Goal: Task Accomplishment & Management: Manage account settings

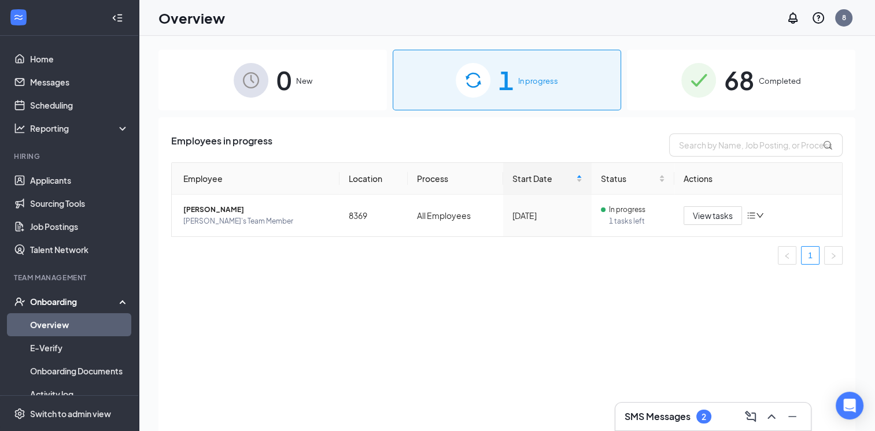
click at [485, 82] on img at bounding box center [473, 80] width 35 height 35
click at [51, 180] on link "Applicants" at bounding box center [79, 180] width 99 height 23
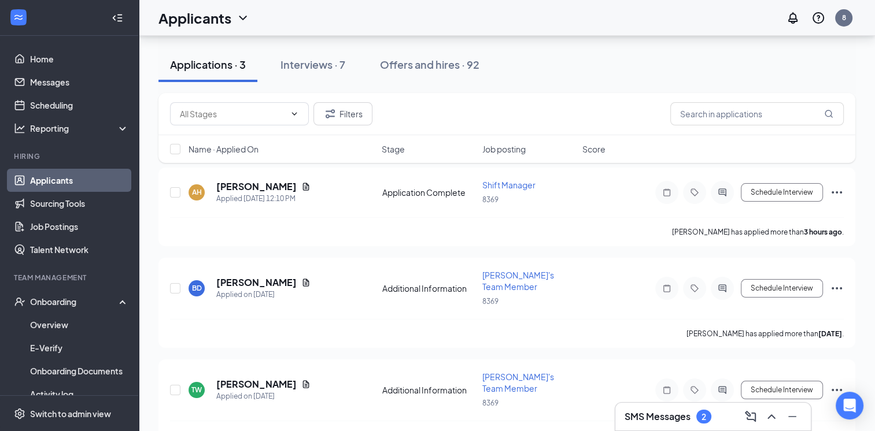
scroll to position [62, 0]
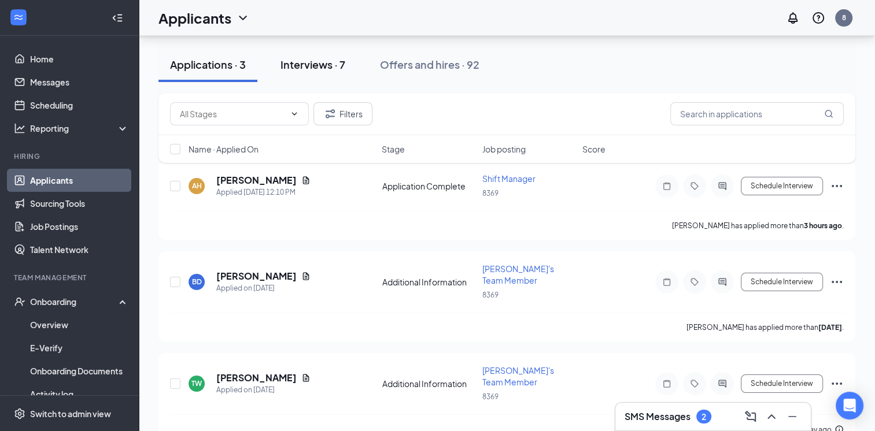
click at [305, 66] on div "Interviews · 7" at bounding box center [313, 64] width 65 height 14
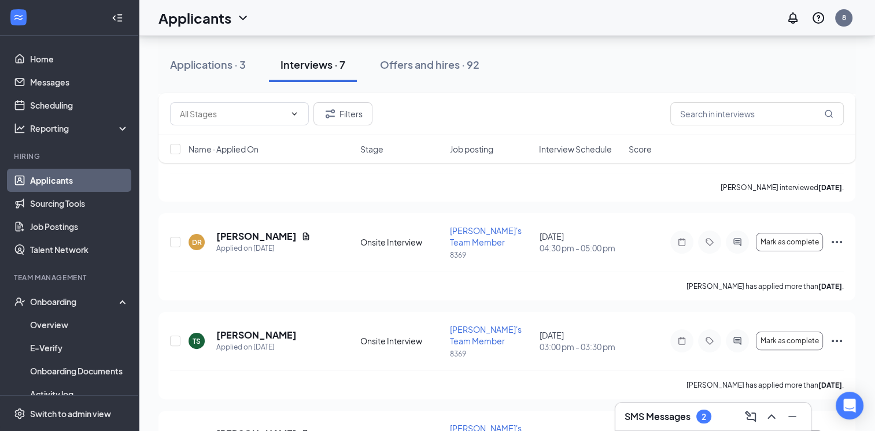
scroll to position [217, 0]
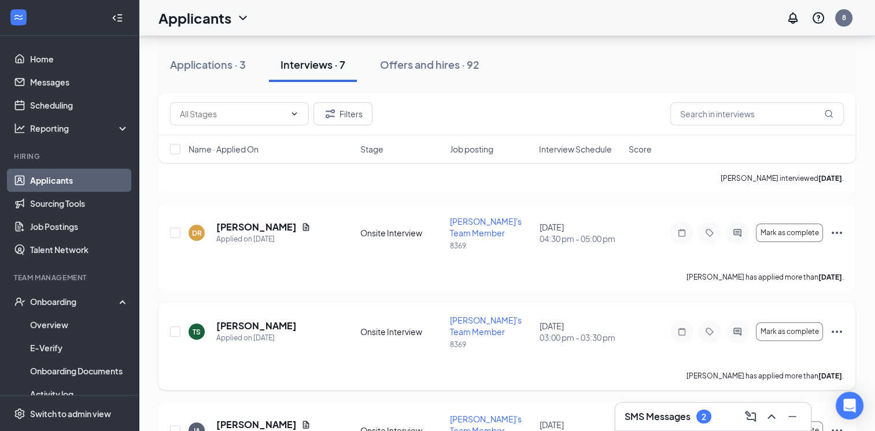
click at [835, 325] on icon "Ellipses" at bounding box center [837, 332] width 14 height 14
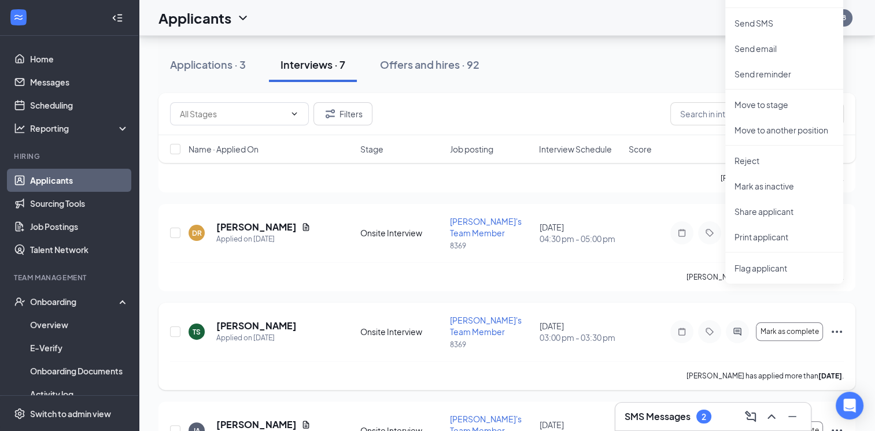
click at [617, 361] on div "[PERSON_NAME] has applied more than [DATE] ." at bounding box center [507, 375] width 674 height 29
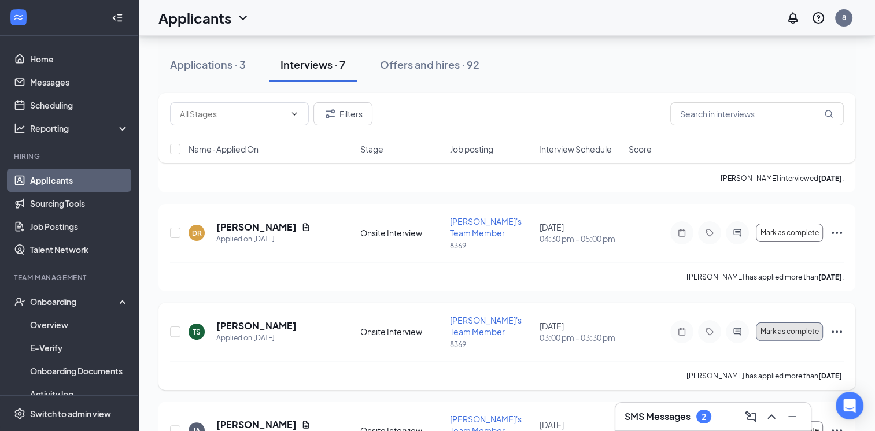
click at [781, 328] on span "Mark as complete" at bounding box center [790, 332] width 58 height 8
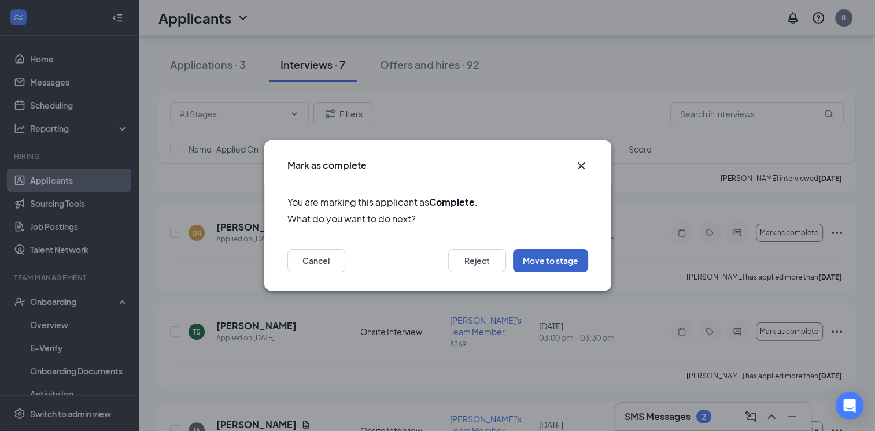
click at [552, 256] on button "Move to stage" at bounding box center [550, 260] width 75 height 23
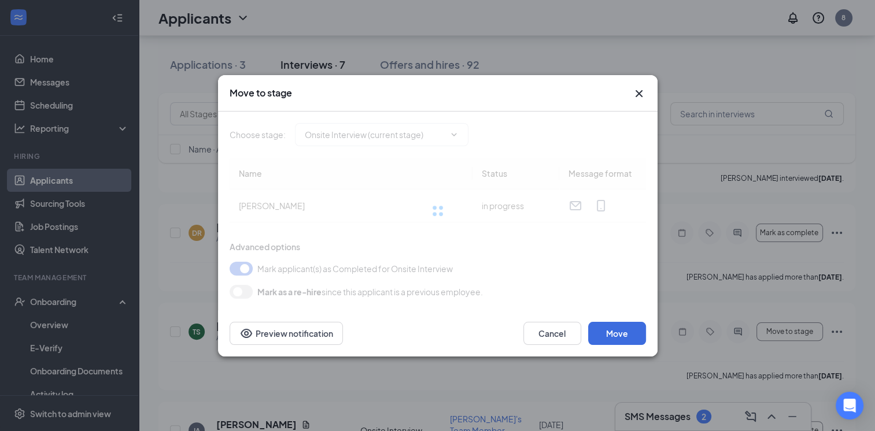
type input "Hiring Complete (final stage)"
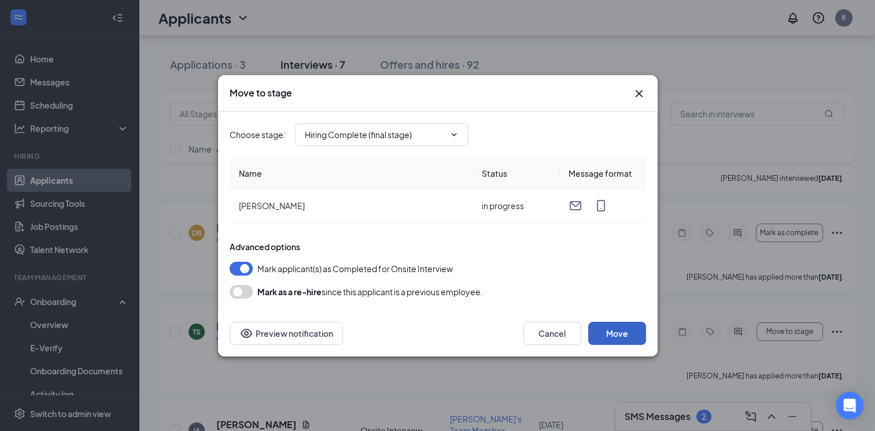
click at [615, 332] on button "Move" at bounding box center [617, 333] width 58 height 23
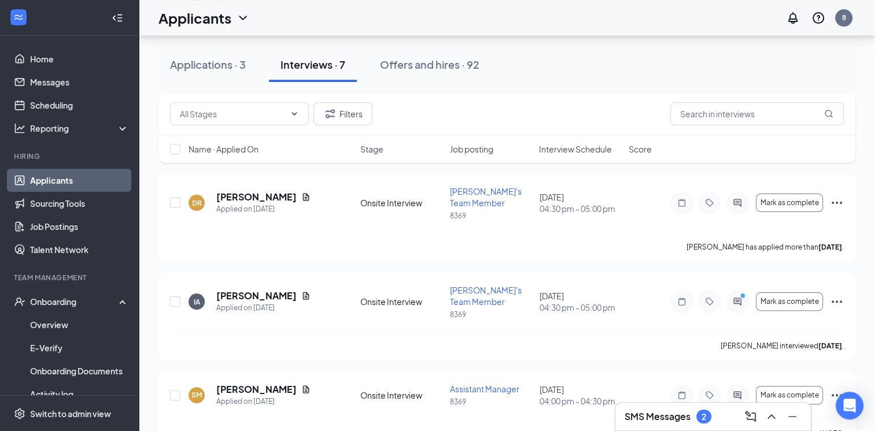
scroll to position [138, 0]
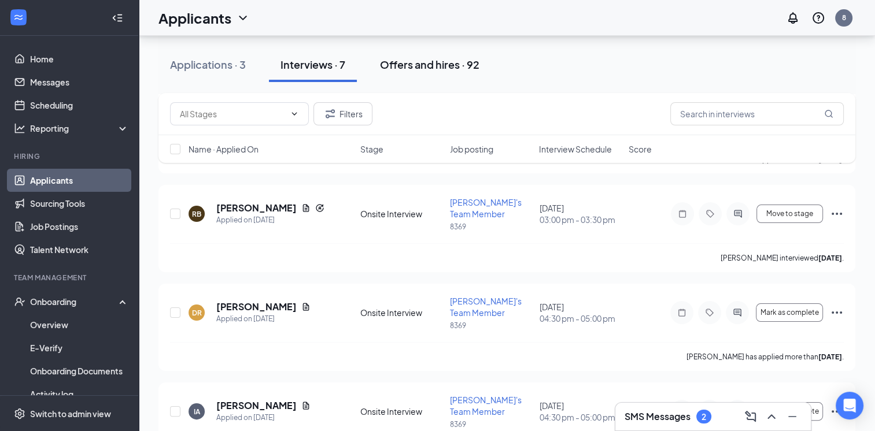
click at [420, 61] on div "Offers and hires · 92" at bounding box center [429, 64] width 99 height 14
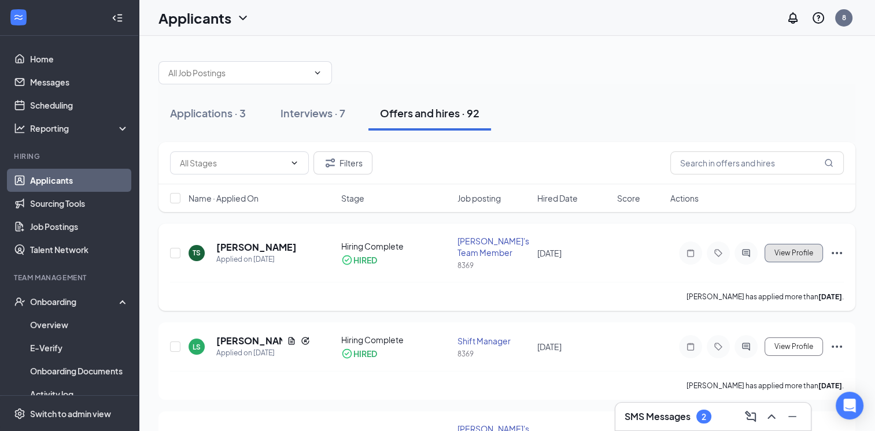
click at [794, 253] on span "View Profile" at bounding box center [793, 253] width 39 height 8
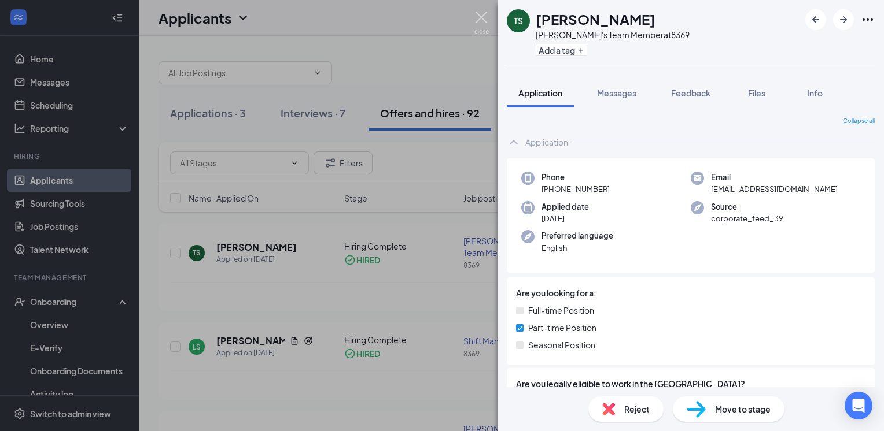
click at [478, 21] on img at bounding box center [481, 23] width 14 height 23
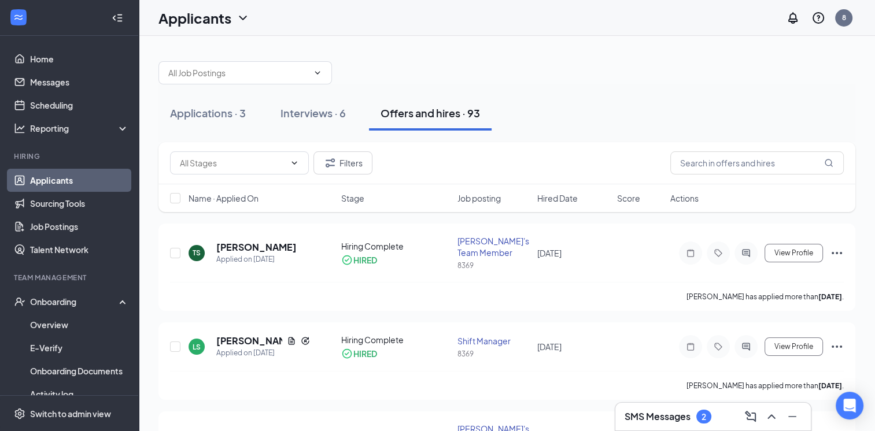
click at [356, 200] on span "Stage" at bounding box center [352, 199] width 23 height 12
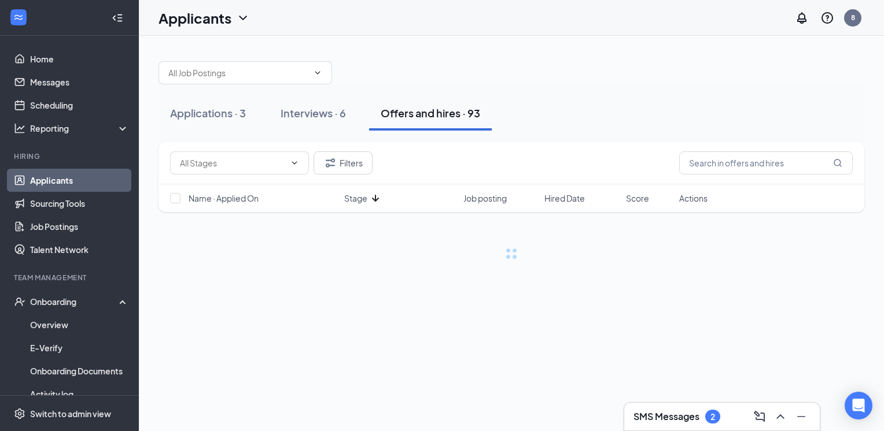
click at [356, 200] on span "Stage" at bounding box center [355, 199] width 23 height 12
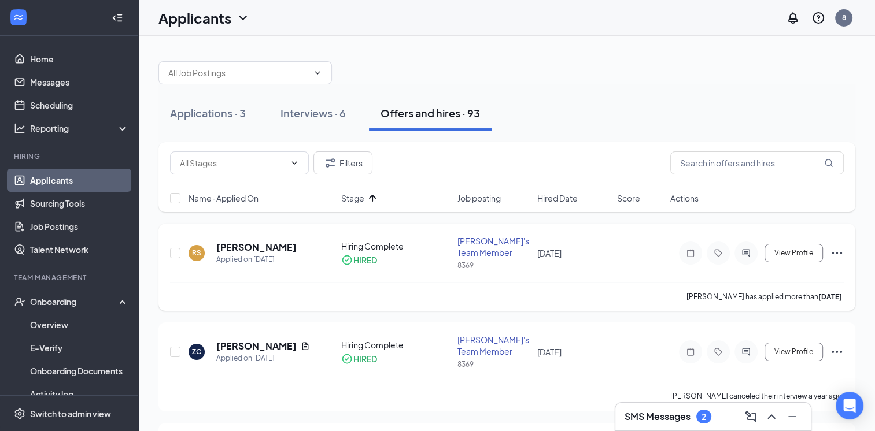
click at [840, 255] on icon "Ellipses" at bounding box center [837, 253] width 14 height 14
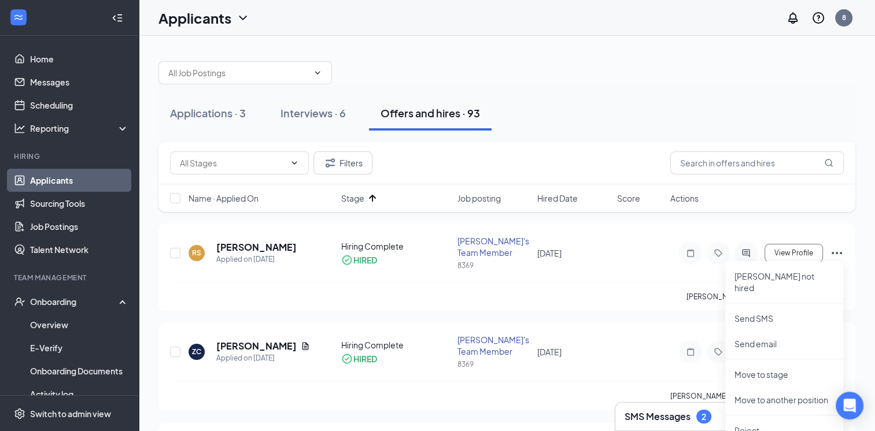
click at [687, 73] on div at bounding box center [506, 67] width 697 height 35
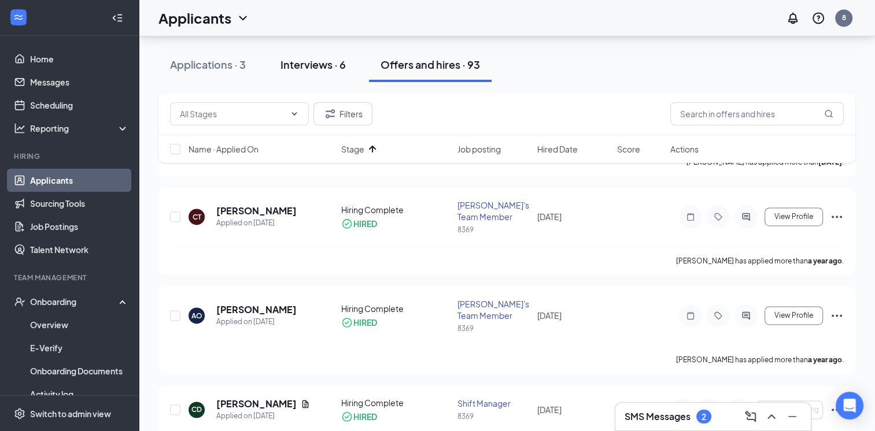
scroll to position [1459, 0]
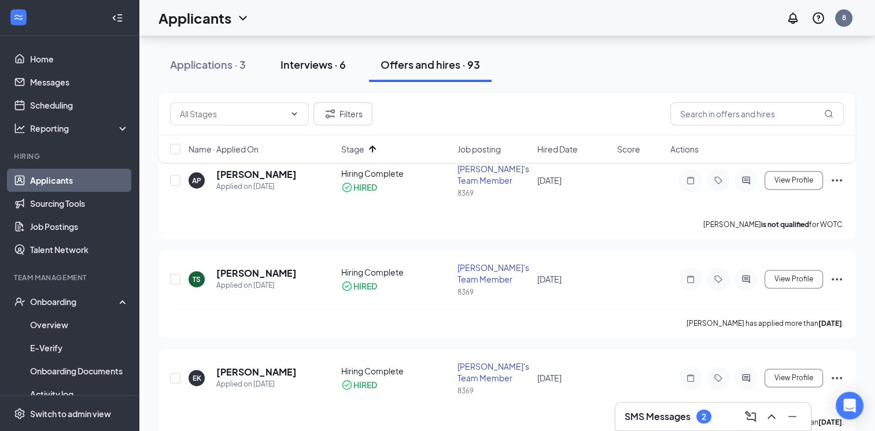
click at [324, 66] on div "Interviews · 6" at bounding box center [313, 64] width 65 height 14
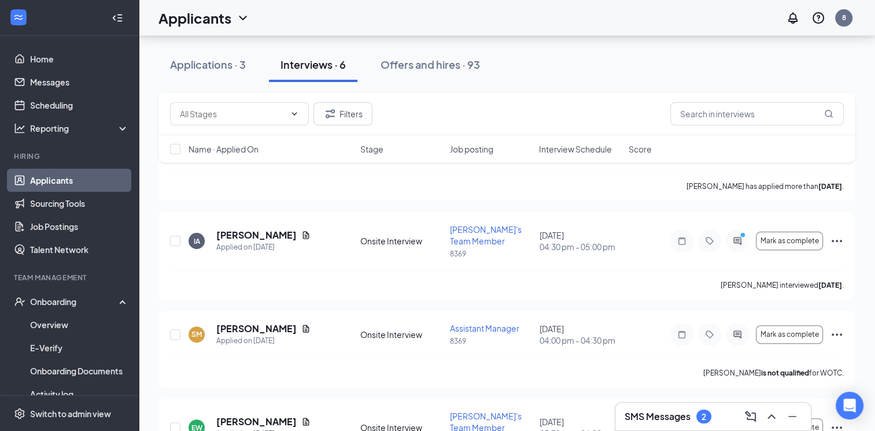
scroll to position [321, 0]
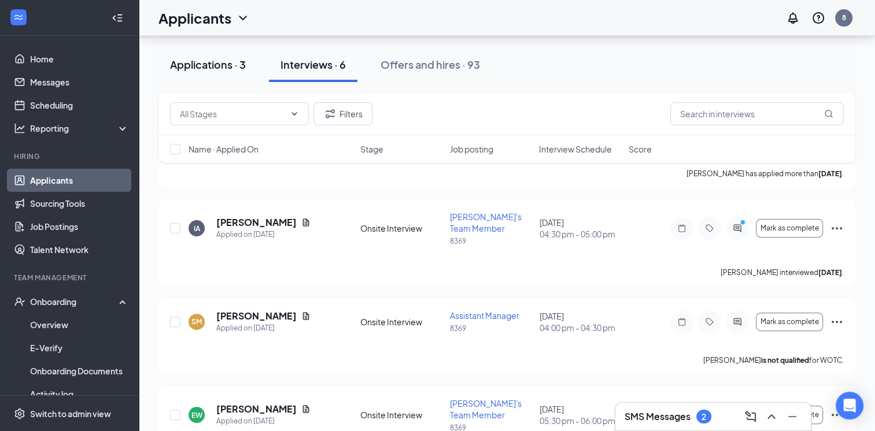
click at [192, 67] on div "Applications · 3" at bounding box center [208, 64] width 76 height 14
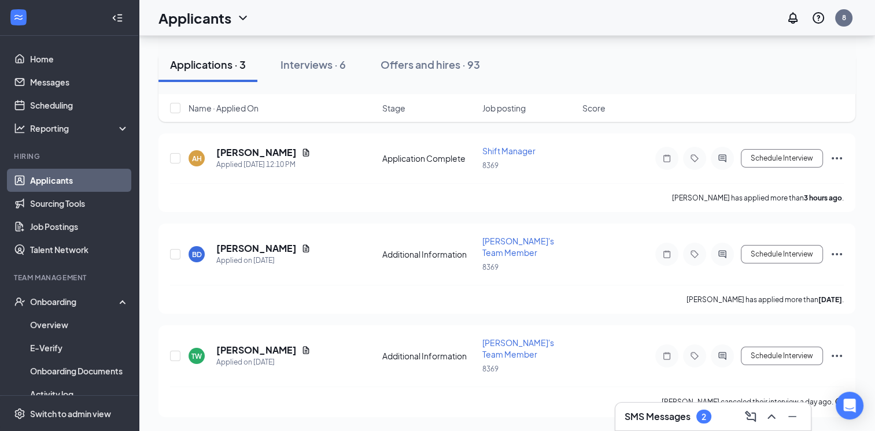
scroll to position [62, 0]
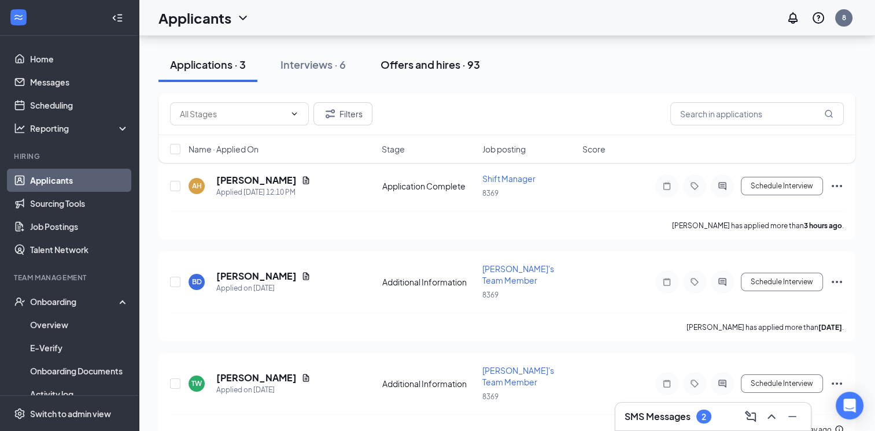
click at [427, 67] on div "Offers and hires · 93" at bounding box center [430, 64] width 99 height 14
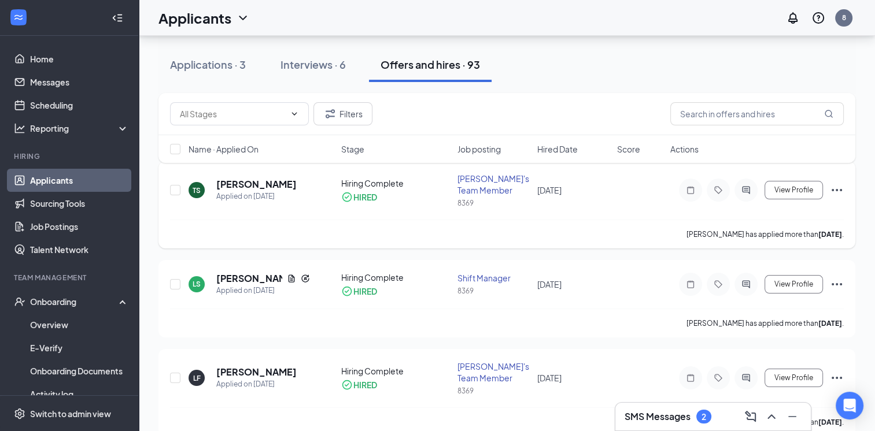
click at [839, 191] on icon "Ellipses" at bounding box center [837, 190] width 14 height 14
